Goal: Task Accomplishment & Management: Use online tool/utility

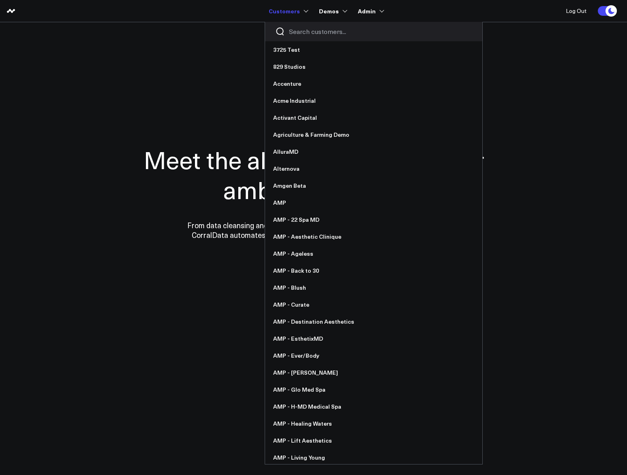
click at [300, 33] on input "Search customers input" at bounding box center [380, 31] width 183 height 9
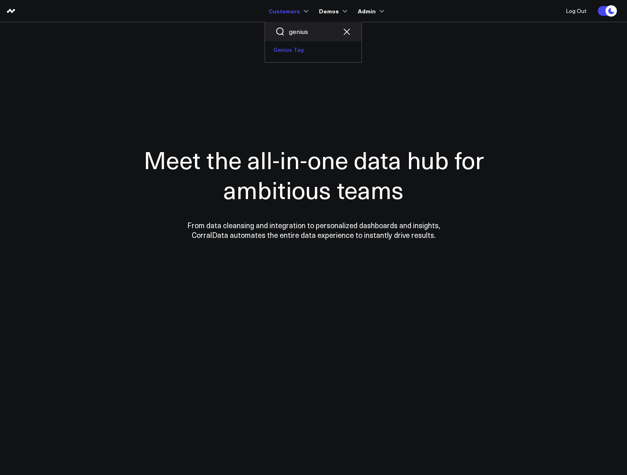
type input "genius"
click at [300, 54] on link "Genius Tag" at bounding box center [313, 49] width 96 height 17
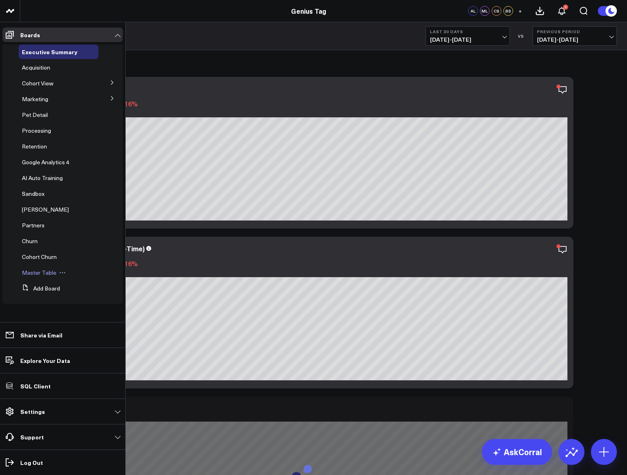
click at [37, 273] on span "Master Table" at bounding box center [39, 273] width 34 height 8
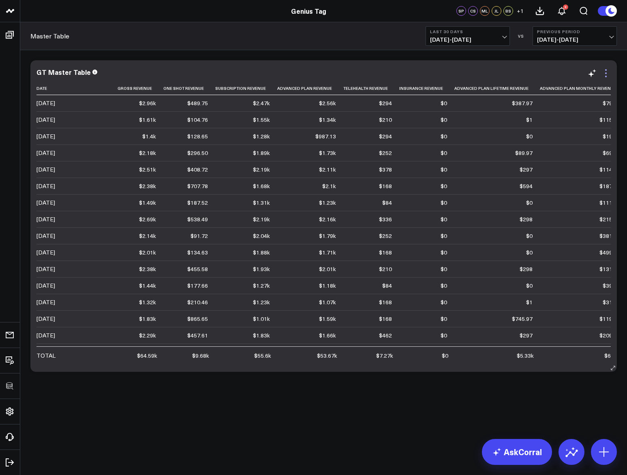
click at [605, 72] on icon at bounding box center [606, 73] width 10 height 10
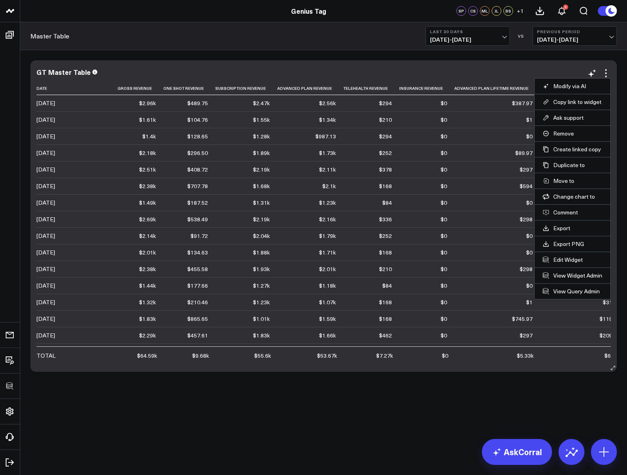
click at [568, 255] on li "Edit Widget" at bounding box center [572, 260] width 76 height 16
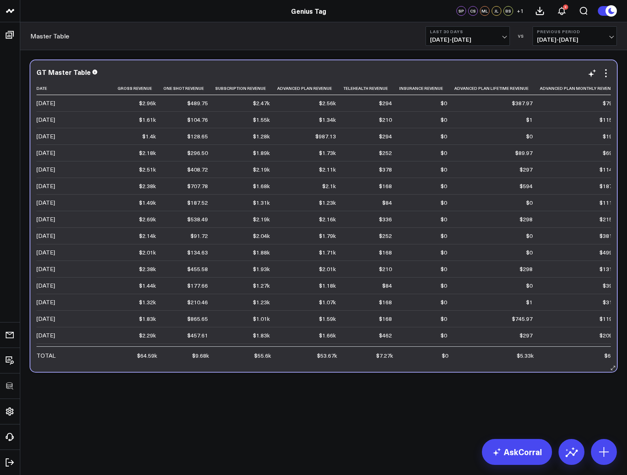
click at [610, 69] on div "GT Master Table Date Gross Revenue One Shot Revenue Subscription Revenue Advanc…" at bounding box center [323, 216] width 586 height 312
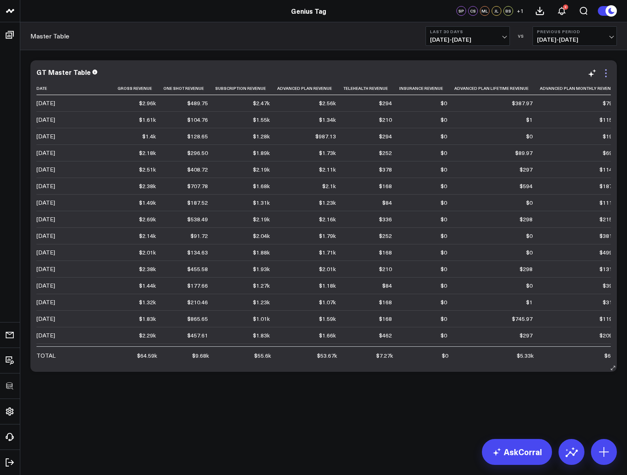
click at [605, 71] on icon at bounding box center [606, 73] width 10 height 10
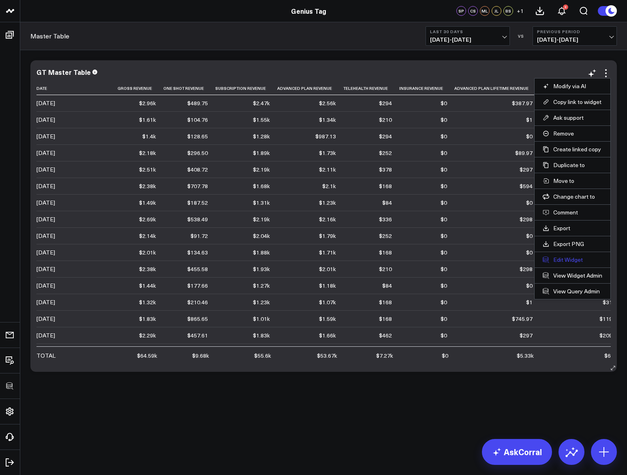
click at [565, 258] on button "Edit Widget" at bounding box center [572, 259] width 60 height 7
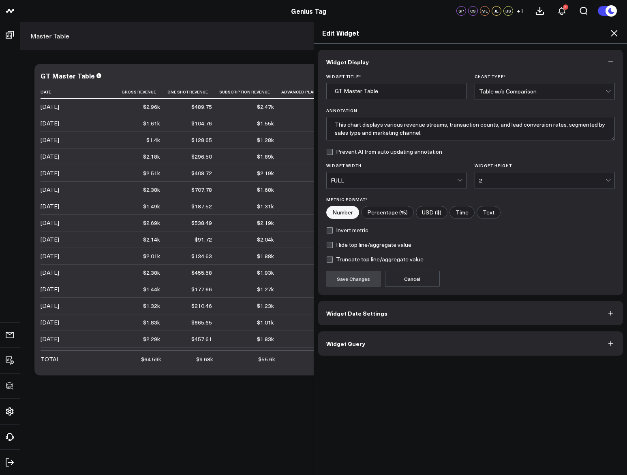
click at [428, 338] on button "Widget Query" at bounding box center [470, 344] width 305 height 24
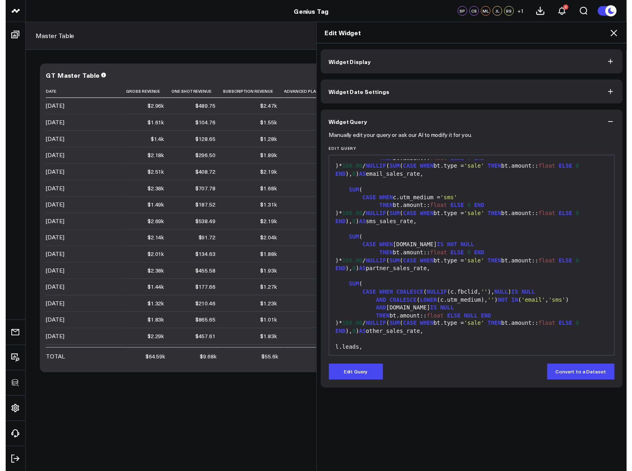
scroll to position [2237, 0]
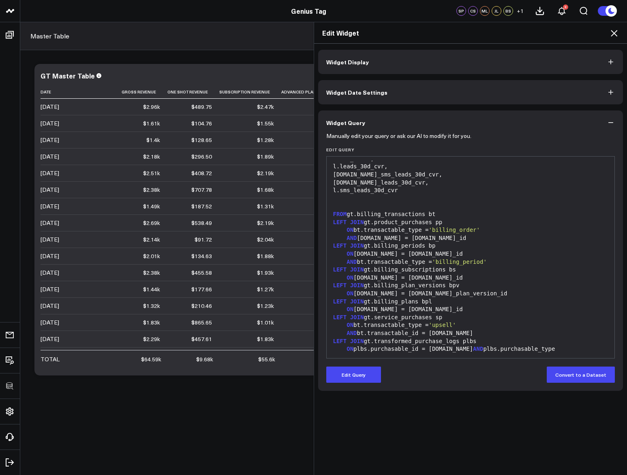
click at [612, 33] on icon at bounding box center [614, 33] width 10 height 10
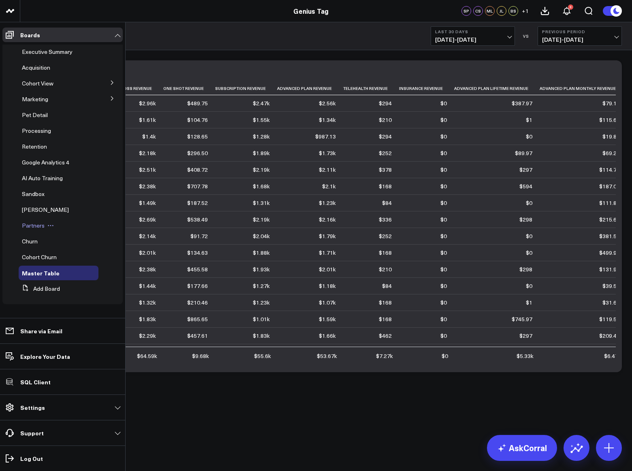
click at [34, 224] on span "Partners" at bounding box center [33, 226] width 23 height 8
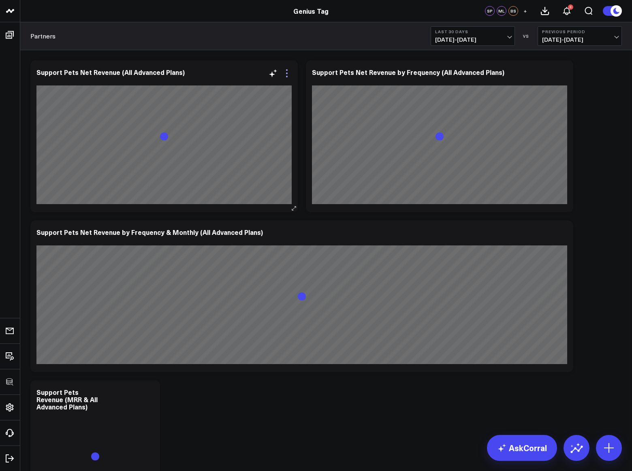
click at [285, 76] on icon at bounding box center [287, 73] width 10 height 10
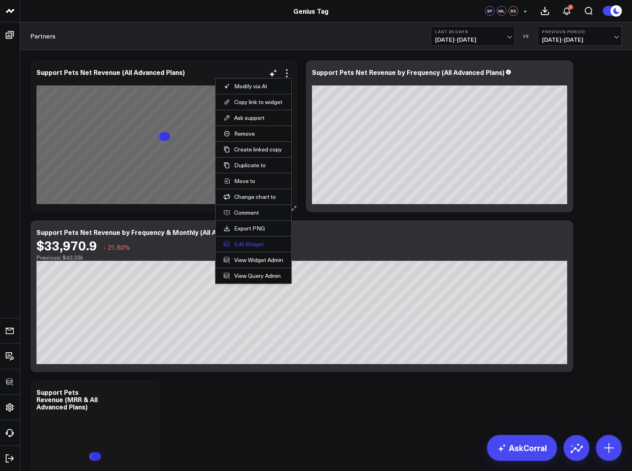
click at [256, 241] on button "Edit Widget" at bounding box center [254, 244] width 60 height 7
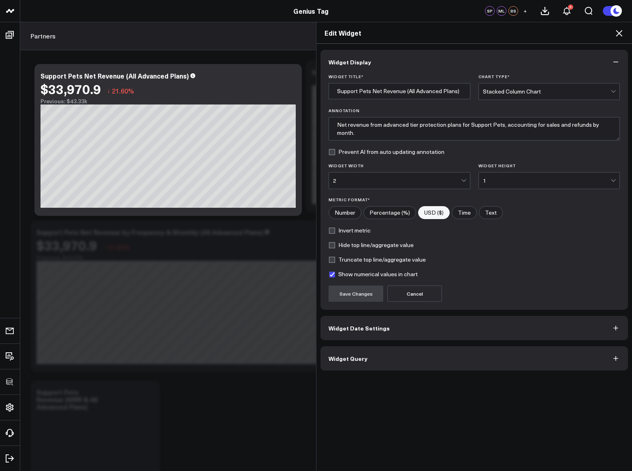
click at [371, 363] on button "Widget Query" at bounding box center [473, 358] width 307 height 24
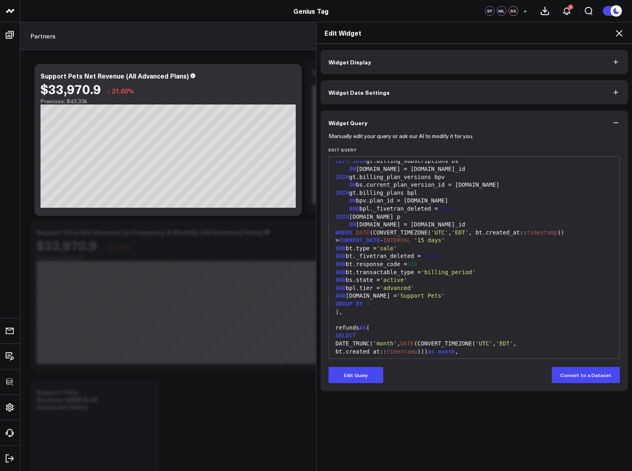
scroll to position [82, 0]
